Goal: Check status

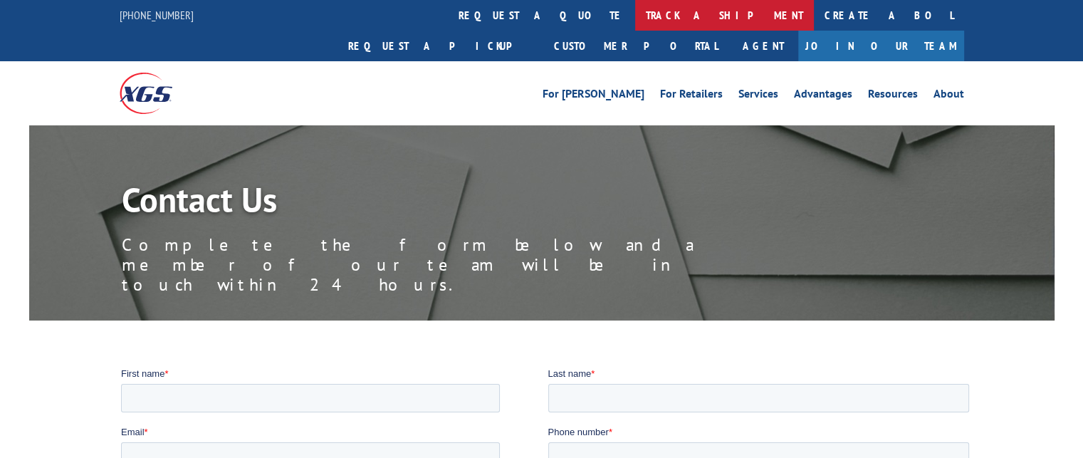
click at [635, 14] on link "track a shipment" at bounding box center [724, 15] width 179 height 31
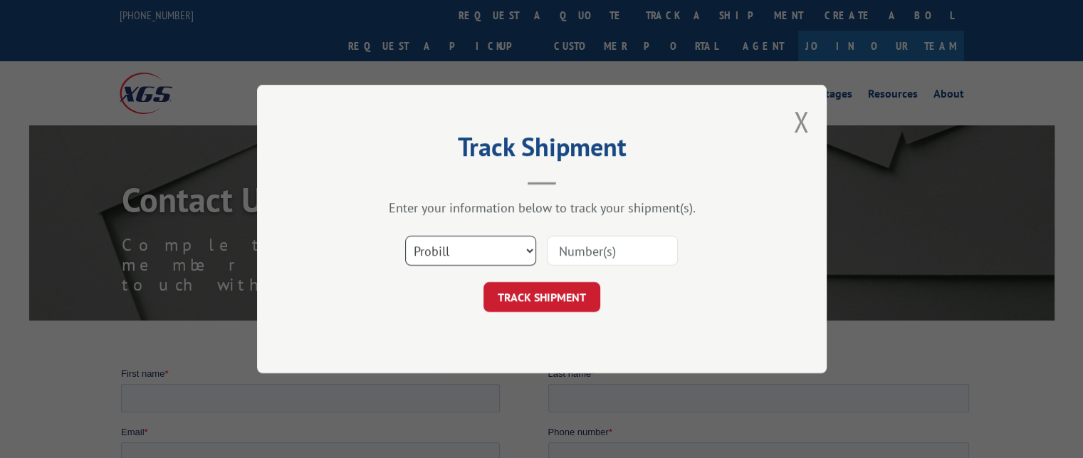
click at [439, 256] on select "Select category... Probill BOL PO" at bounding box center [470, 251] width 131 height 30
select select "bol"
click at [405, 236] on select "Select category... Probill BOL PO" at bounding box center [470, 251] width 131 height 30
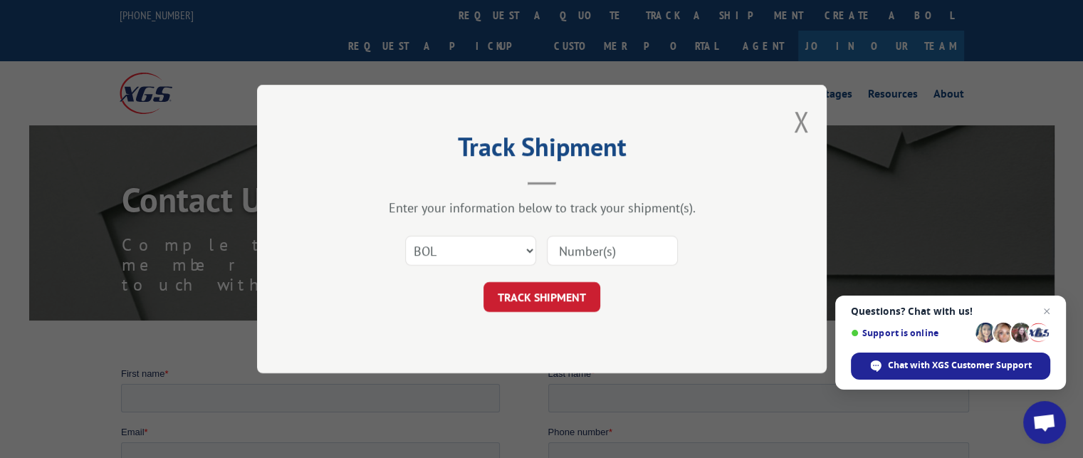
drag, startPoint x: 617, startPoint y: 258, endPoint x: 625, endPoint y: 254, distance: 8.6
click at [617, 259] on input at bounding box center [612, 251] width 131 height 30
type input "2838833"
click at [532, 296] on button "TRACK SHIPMENT" at bounding box center [542, 297] width 117 height 30
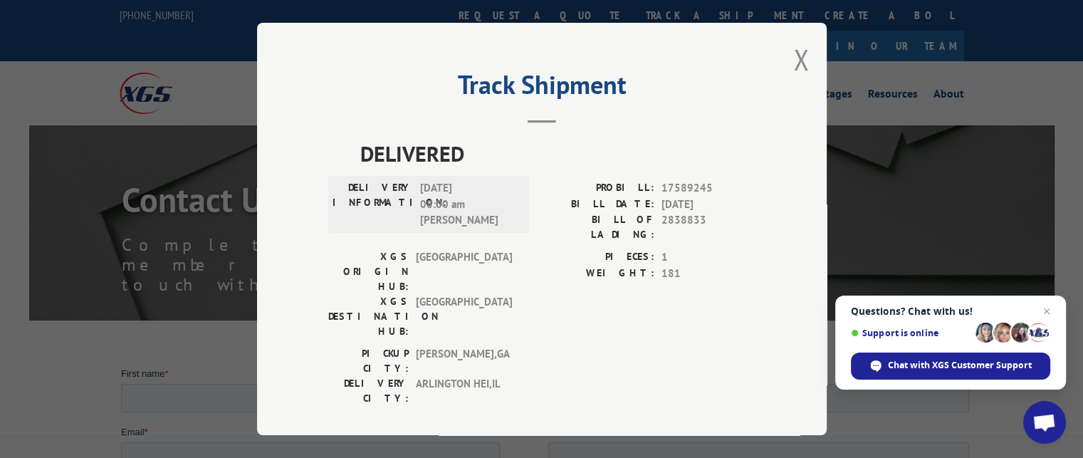
click at [792, 58] on div "Track Shipment DELIVERED DELIVERY INFORMATION: [DATE] 08:00 am [PERSON_NAME]: 1…" at bounding box center [542, 229] width 570 height 412
click at [796, 58] on button "Close modal" at bounding box center [802, 60] width 16 height 38
